Goal: Check status: Check status

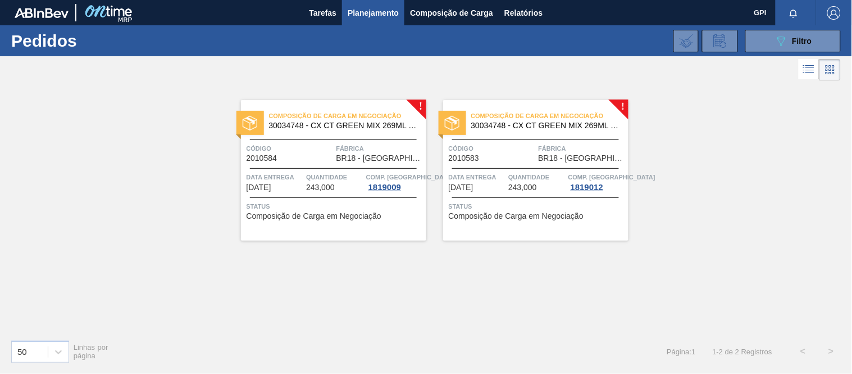
click at [784, 37] on icon "089F7B8B-B2A5-4AFE-B5C0-19BA573D28AC" at bounding box center [781, 40] width 13 height 13
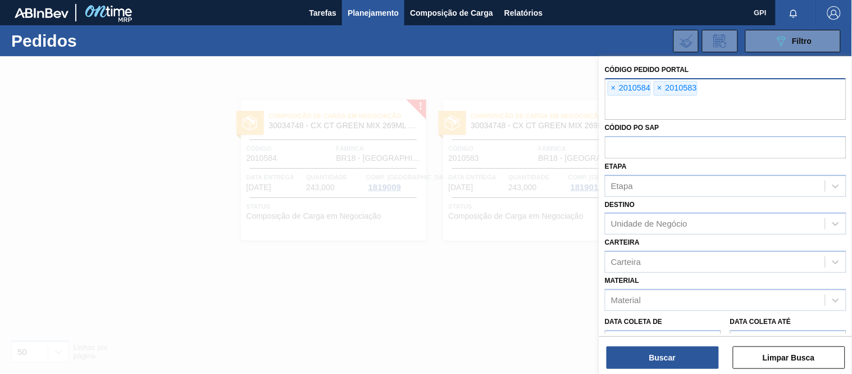
click at [613, 81] on div "× 2010584" at bounding box center [629, 88] width 43 height 15
click at [611, 83] on span "×" at bounding box center [613, 87] width 11 height 13
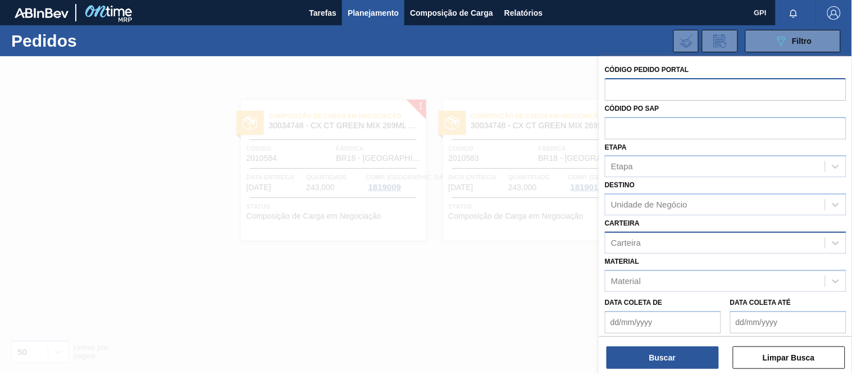
paste input "2008441"
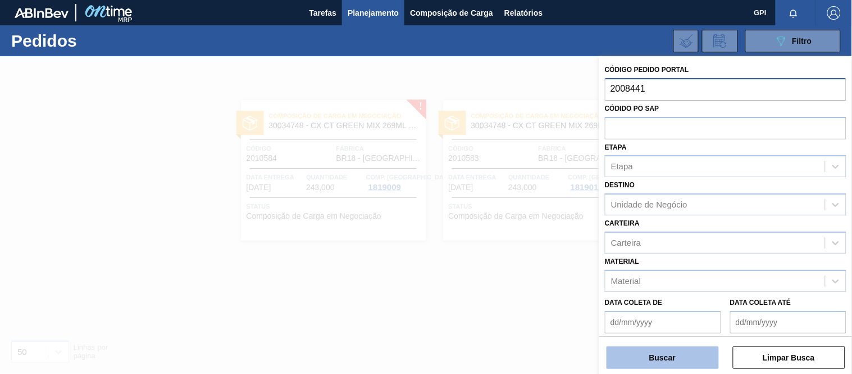
type input "2008441"
click at [678, 356] on button "Buscar" at bounding box center [663, 357] width 112 height 22
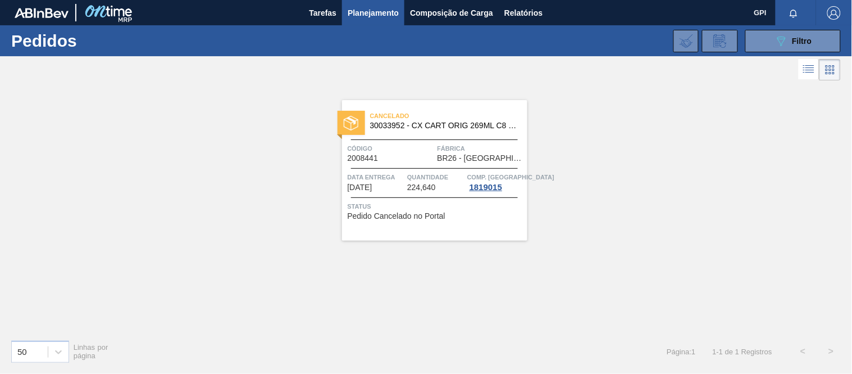
click at [416, 171] on span "Quantidade" at bounding box center [435, 176] width 57 height 11
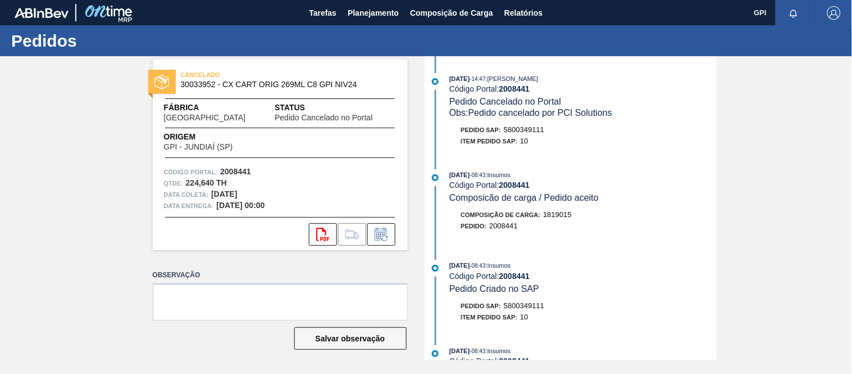
click at [280, 134] on div "Origem GPI - JUNDIAÍ ([GEOGRAPHIC_DATA])" at bounding box center [280, 141] width 255 height 20
click at [222, 169] on strong "2008441" at bounding box center [235, 171] width 31 height 9
copy strong "2008441"
